Goal: Information Seeking & Learning: Find specific fact

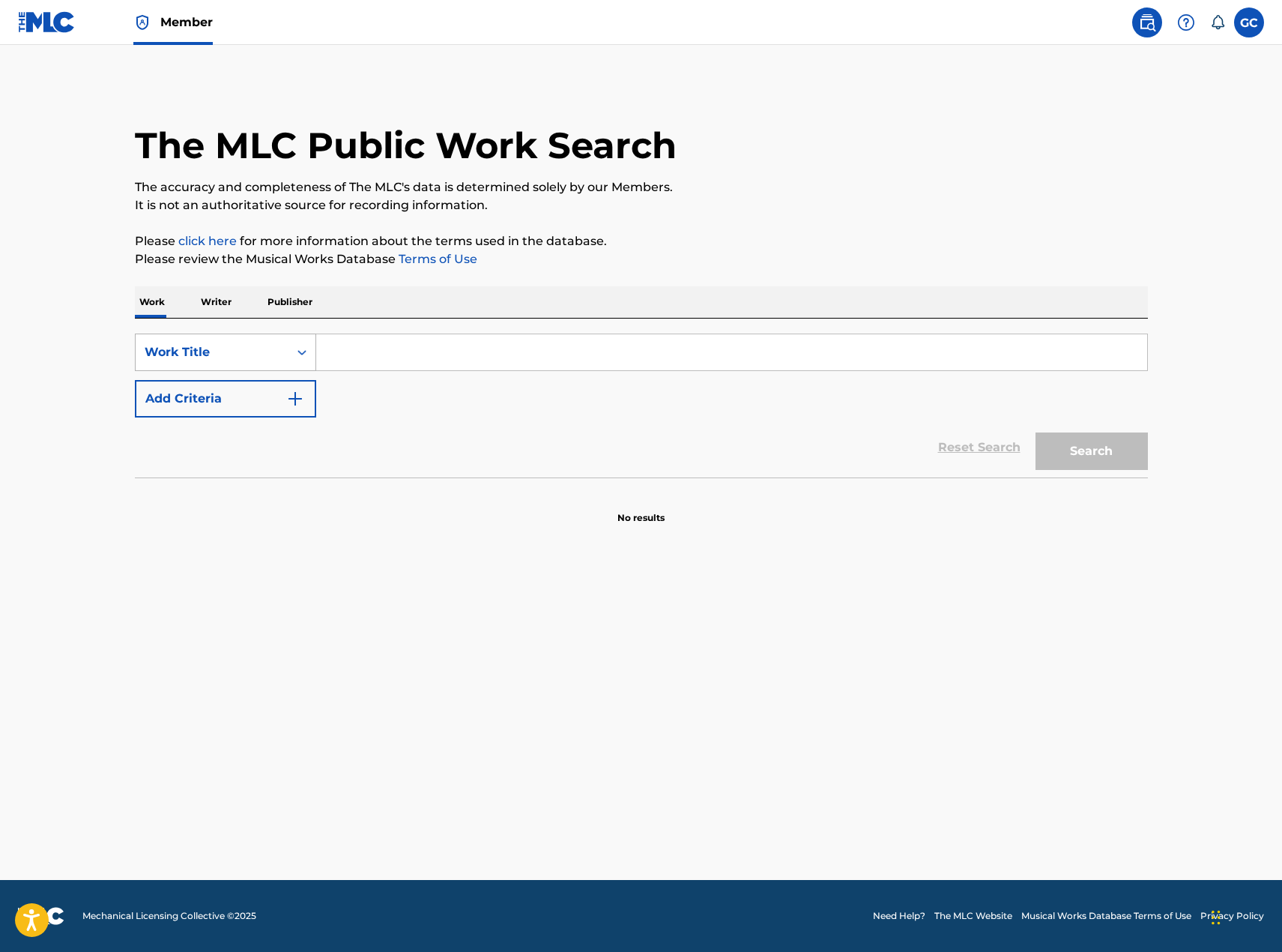
click at [248, 363] on div "Work Title" at bounding box center [212, 352] width 153 height 28
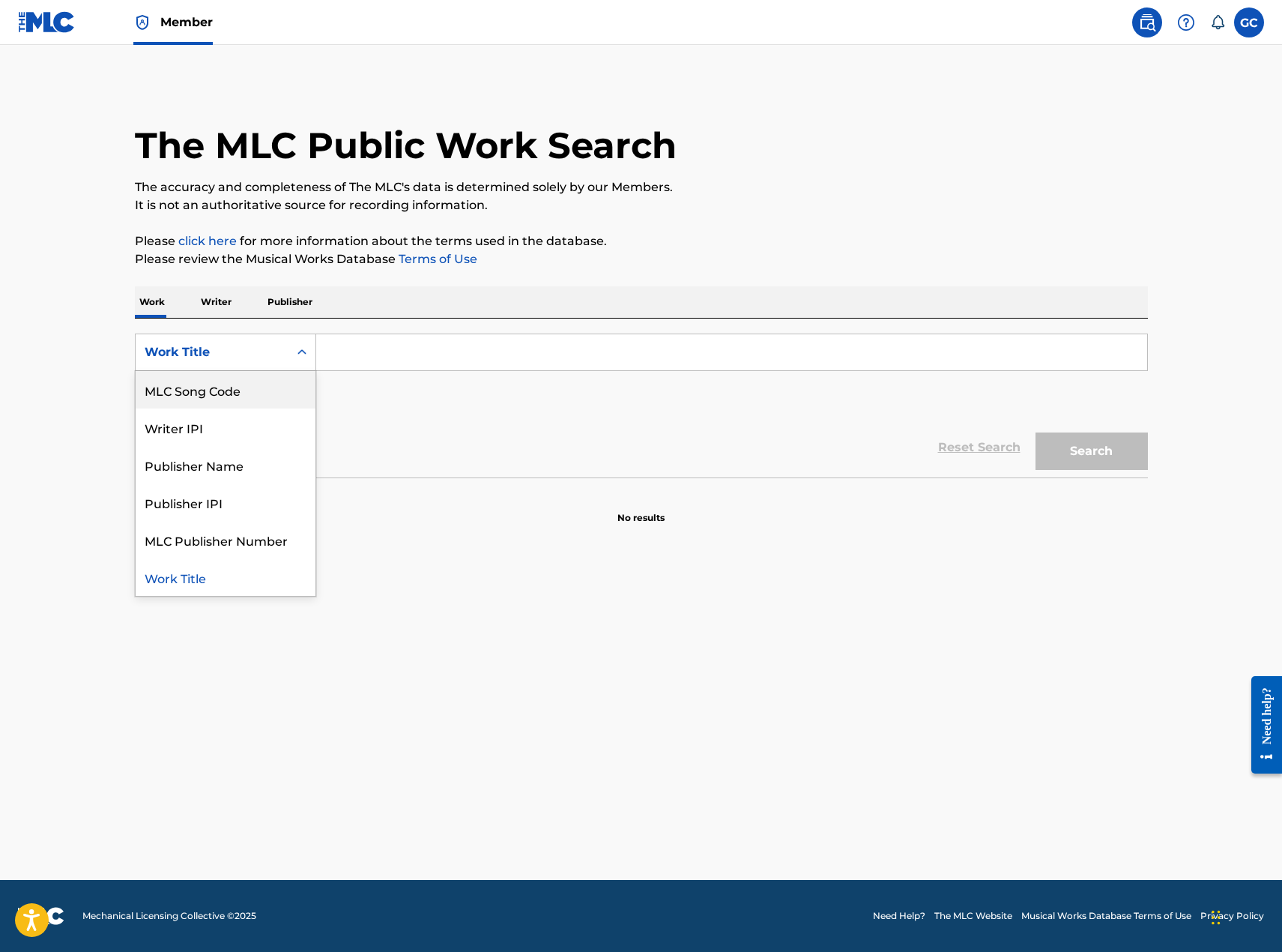
click at [263, 385] on div "MLC Song Code" at bounding box center [226, 389] width 180 height 38
click at [396, 362] on input "Search Form" at bounding box center [732, 352] width 831 height 36
click at [403, 362] on input "Search Form" at bounding box center [732, 352] width 831 height 36
paste input "I71590"
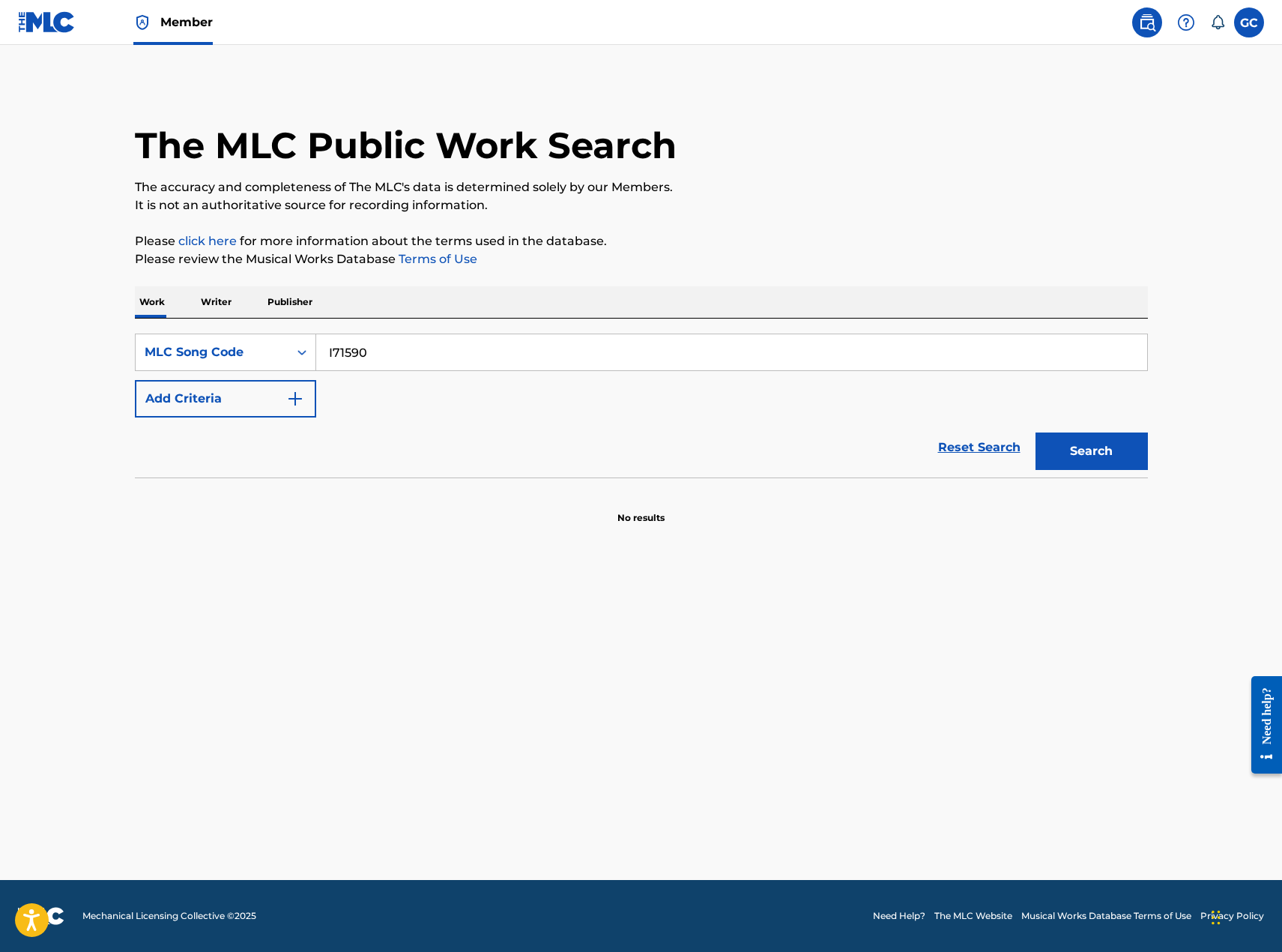
type input "I71590"
click at [1122, 456] on button "Search" at bounding box center [1092, 451] width 112 height 38
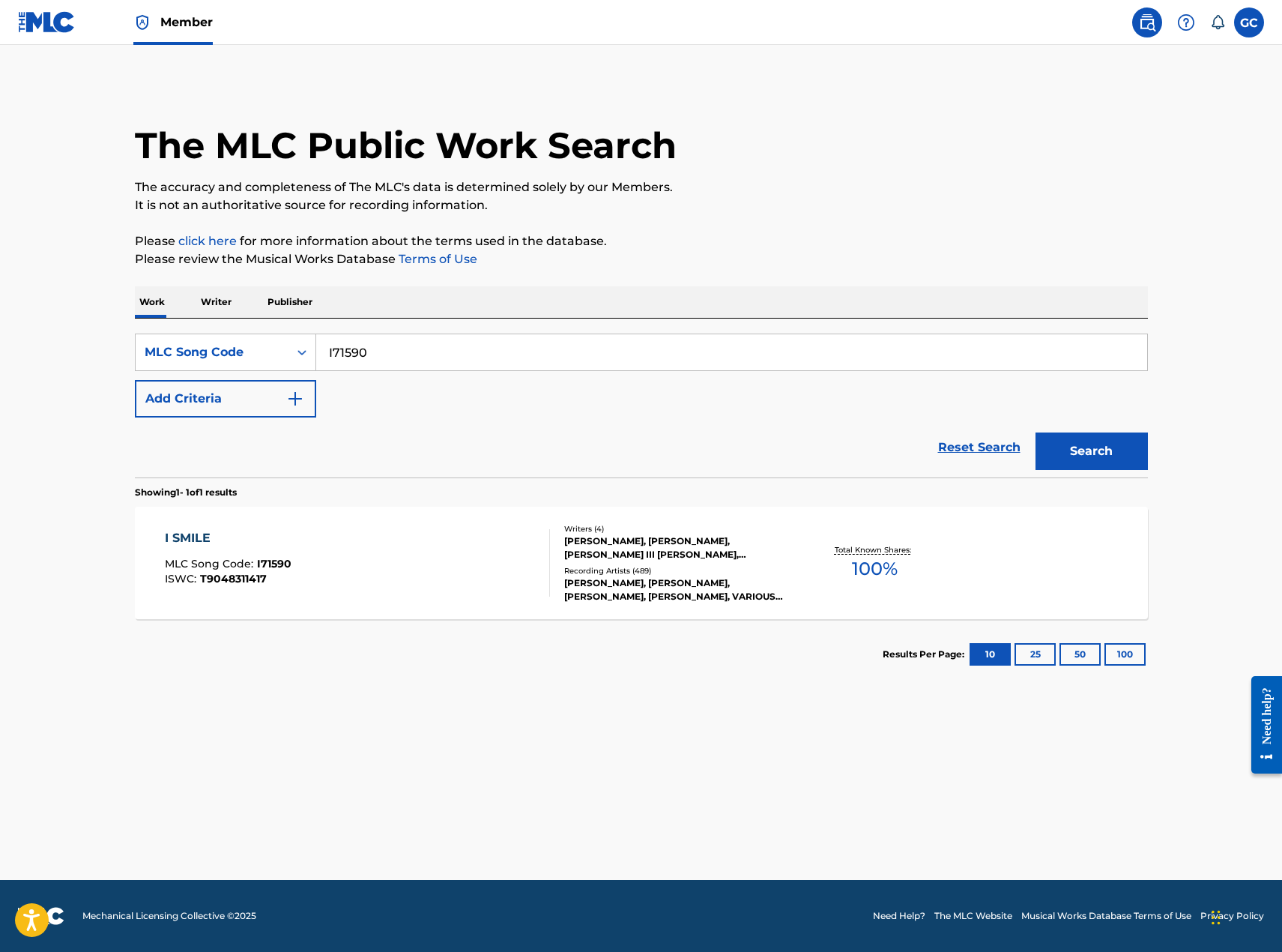
click at [671, 611] on div "I SMILE MLC Song Code : I71590 ISWC : T9048311417 Writers ( 4 ) [PERSON_NAME], …" at bounding box center [641, 563] width 1013 height 112
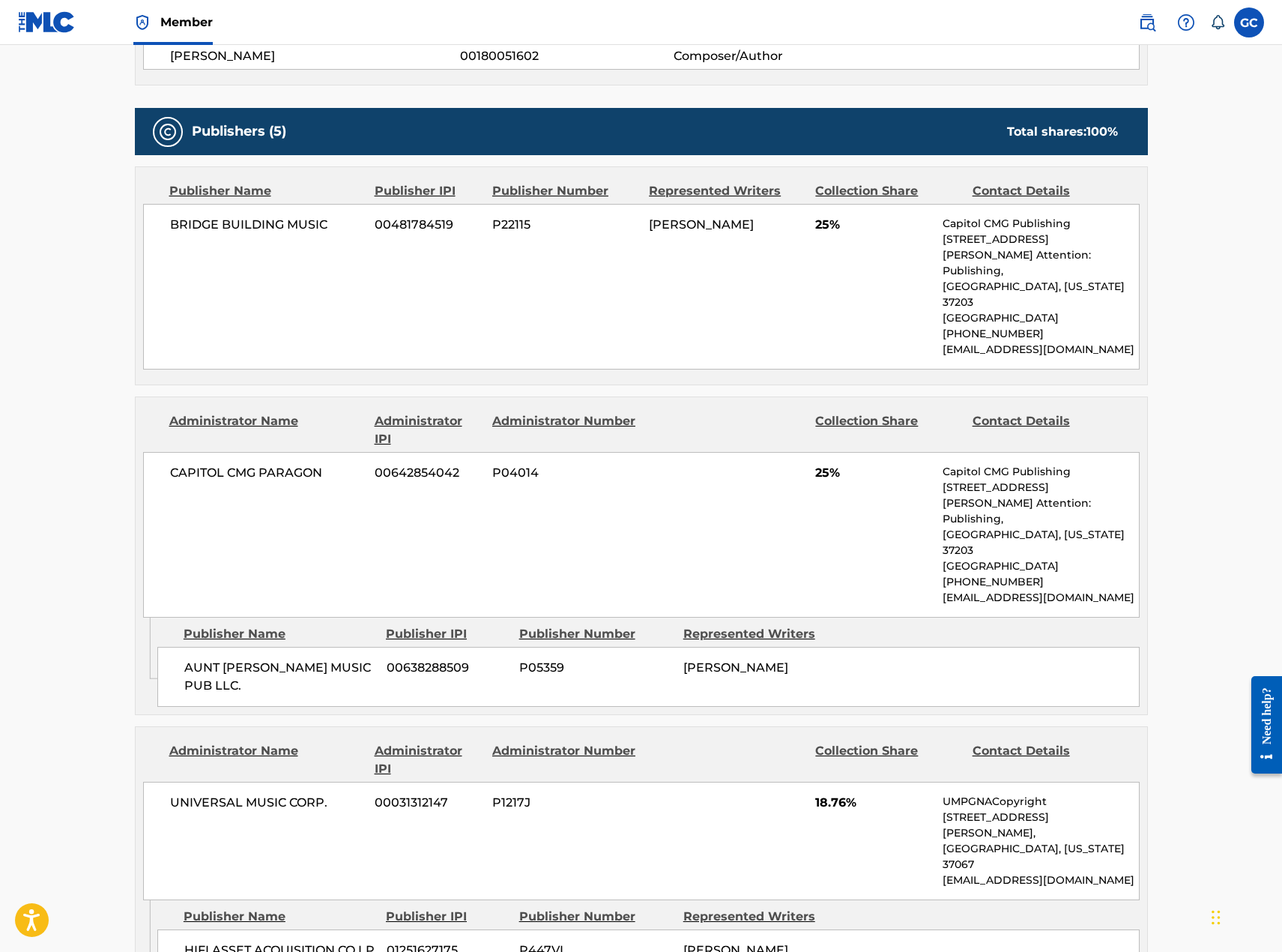
scroll to position [449, 0]
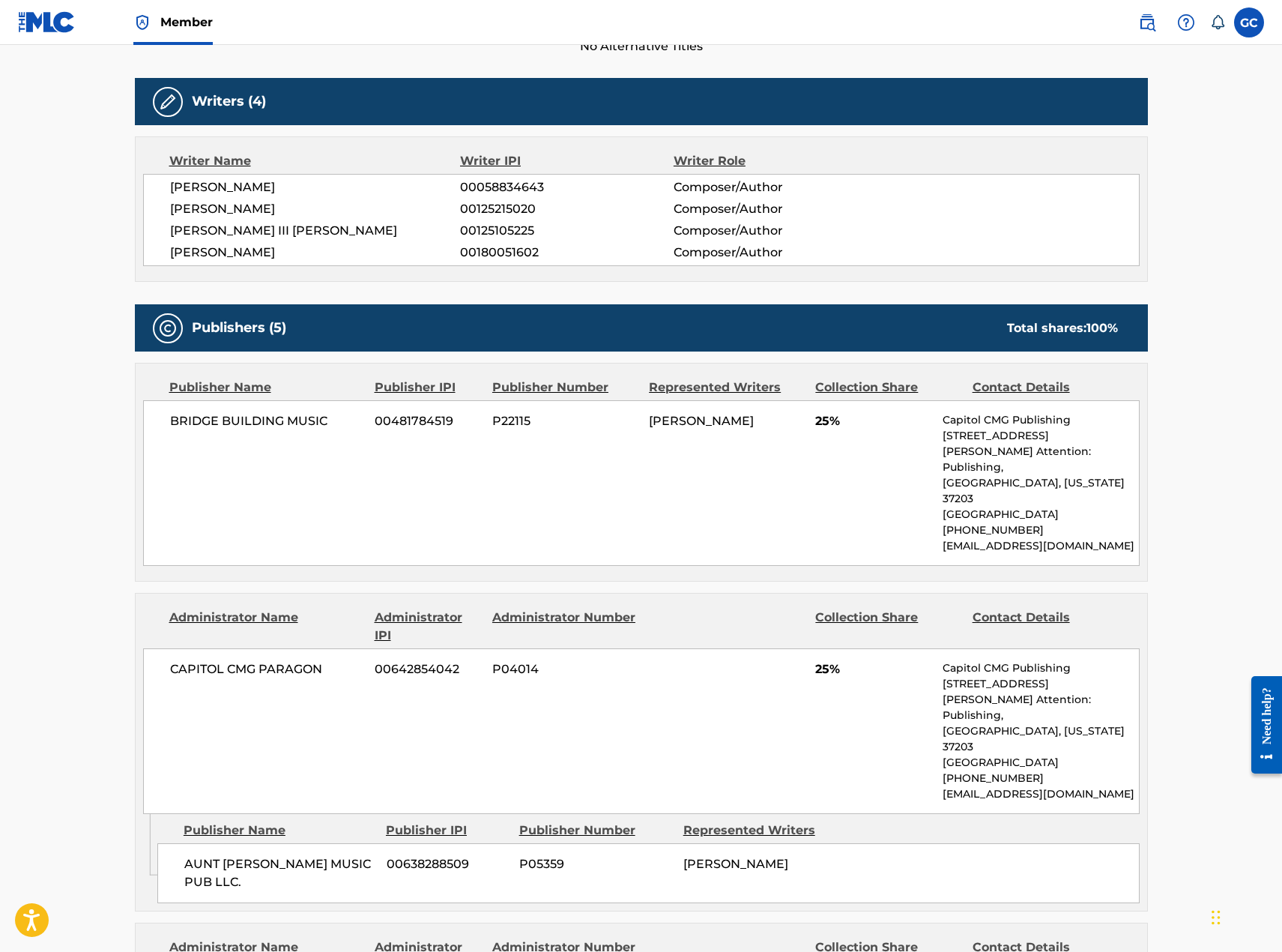
click at [412, 938] on div "Administrator IPI" at bounding box center [428, 956] width 107 height 36
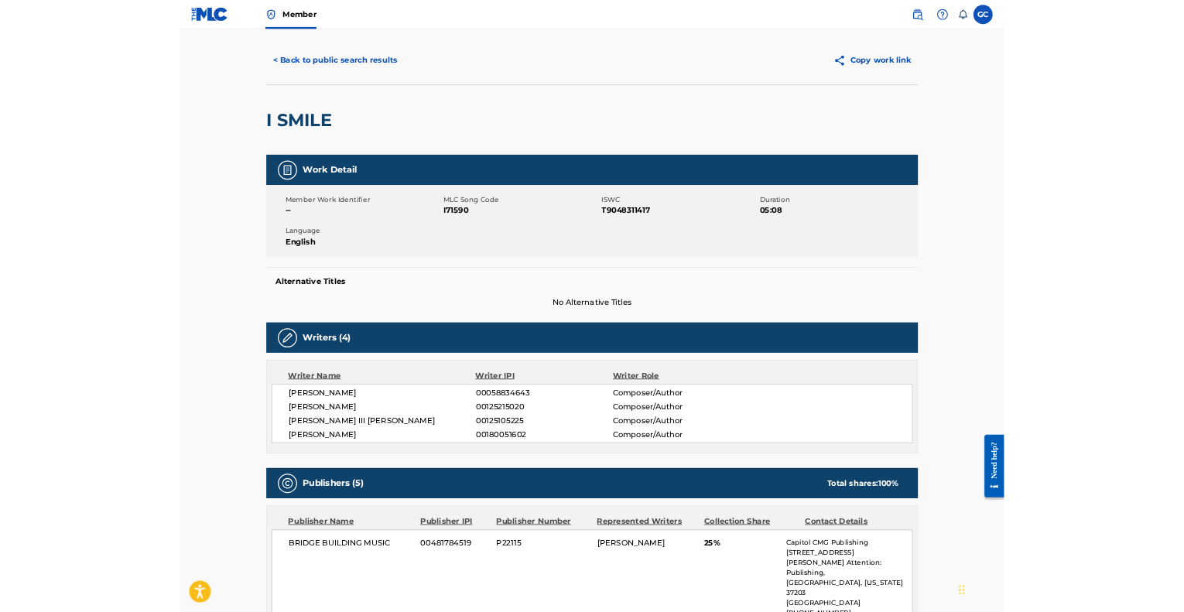
scroll to position [0, 0]
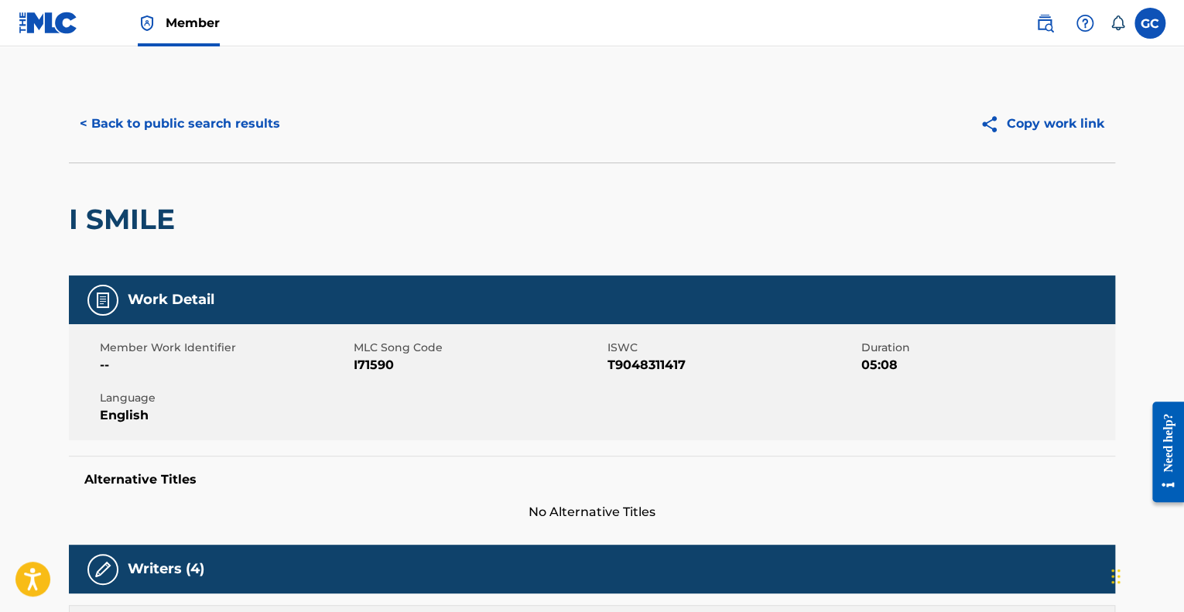
click at [196, 128] on button "< Back to public search results" at bounding box center [180, 123] width 222 height 39
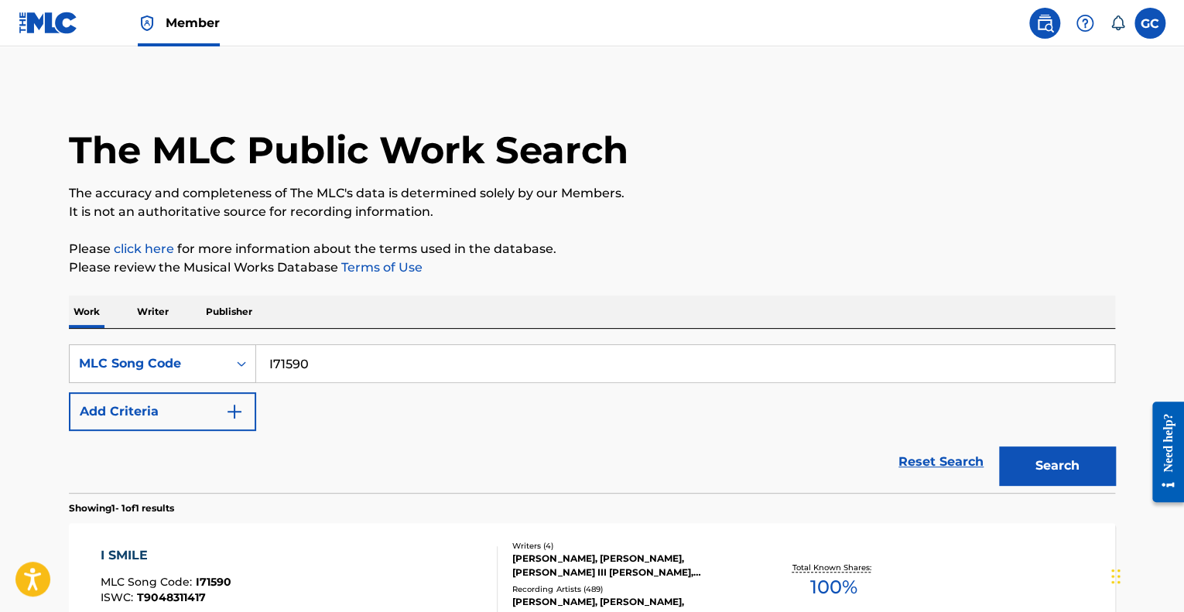
click at [389, 358] on input "I71590" at bounding box center [685, 363] width 858 height 37
paste input "O2502N"
type input "O2502N"
click at [999, 447] on button "Search" at bounding box center [1057, 466] width 116 height 39
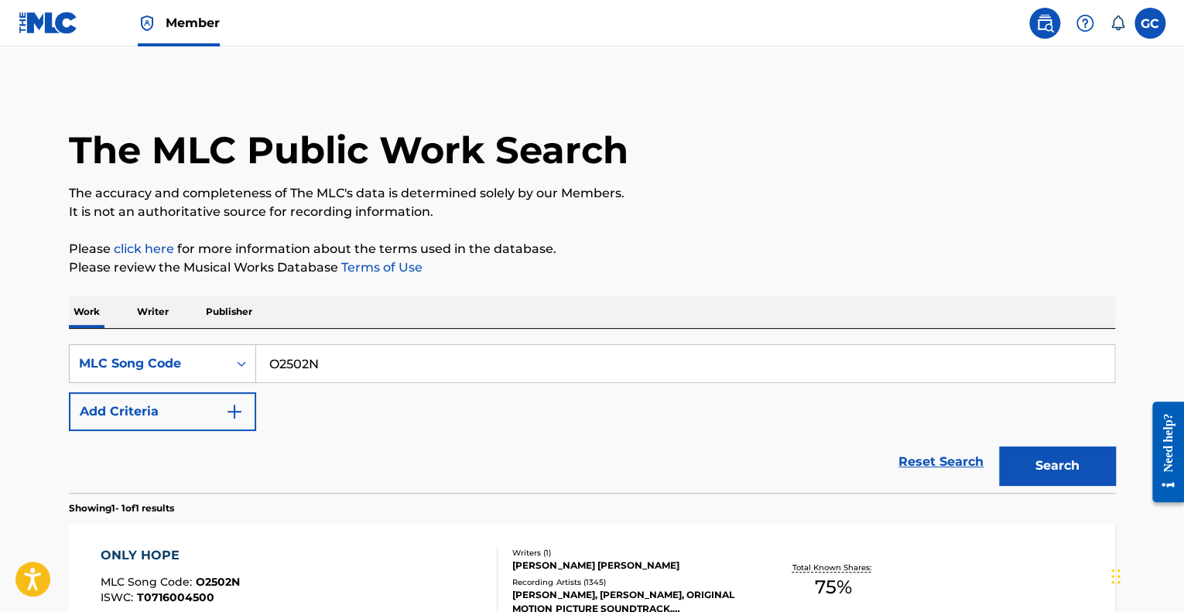
click at [389, 358] on input "O2502N" at bounding box center [685, 363] width 858 height 37
click at [353, 555] on div "ONLY HOPE MLC Song Code : O2502N ISWC : T0716004500" at bounding box center [300, 581] width 398 height 70
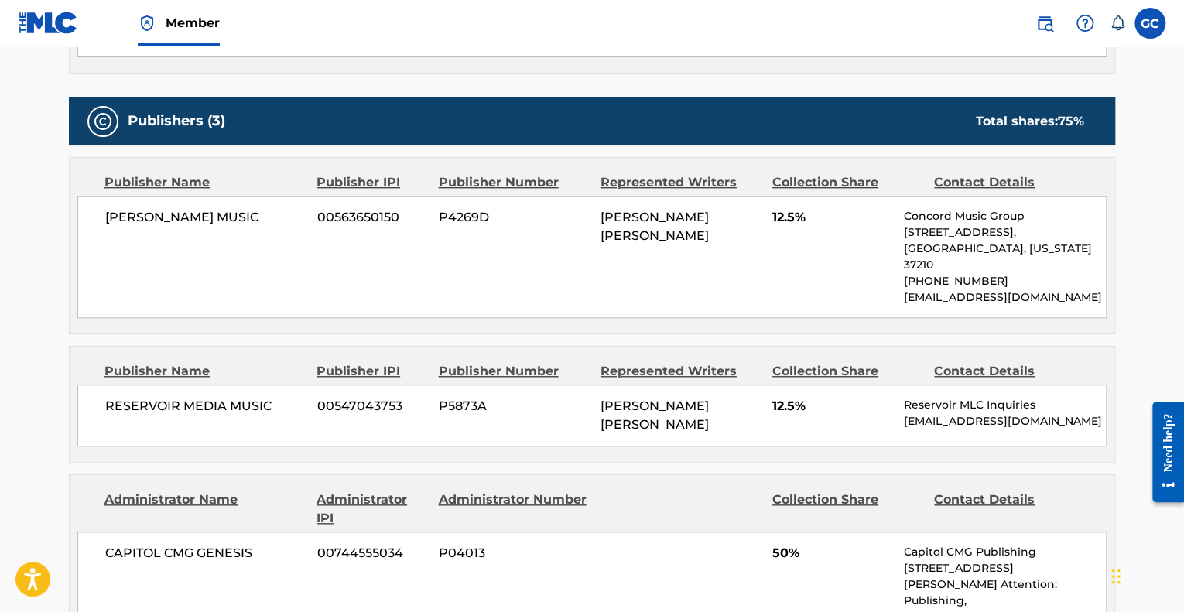
scroll to position [628, 0]
